Goal: Task Accomplishment & Management: Complete application form

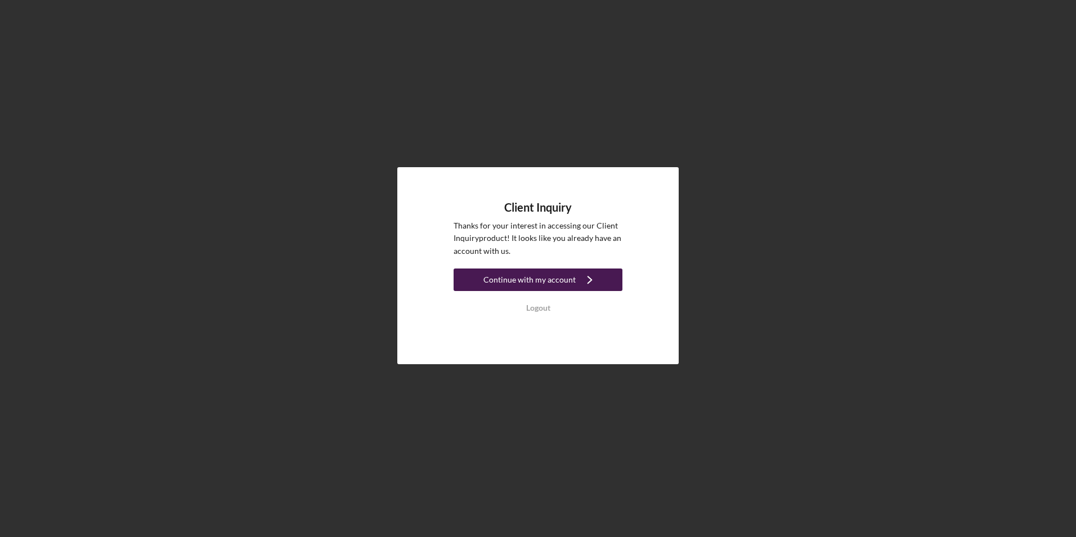
click at [528, 277] on div "Continue with my account" at bounding box center [529, 279] width 92 height 23
click at [560, 277] on div "Continue with my account" at bounding box center [529, 279] width 92 height 23
